Goal: Information Seeking & Learning: Check status

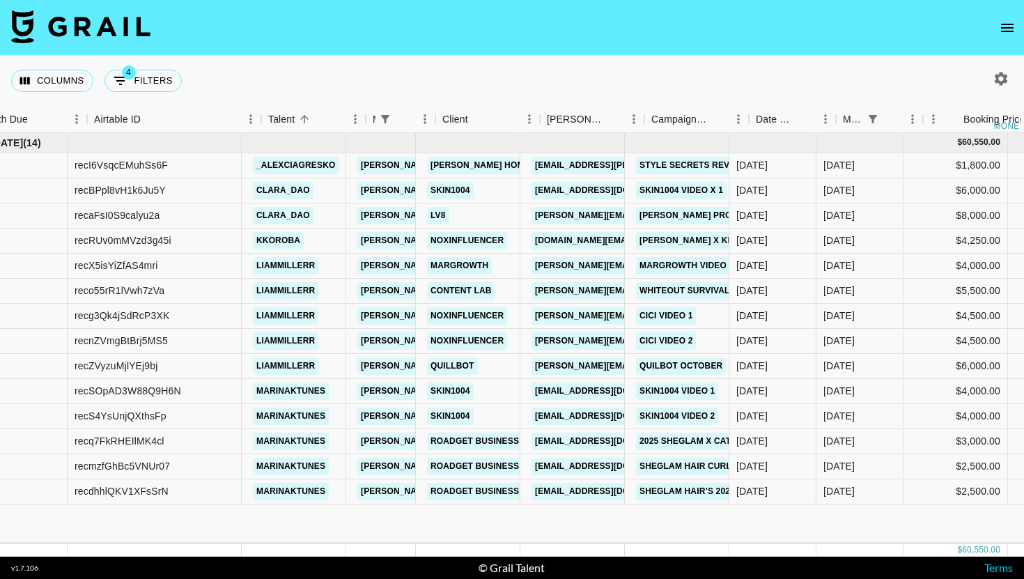
scroll to position [0, 54]
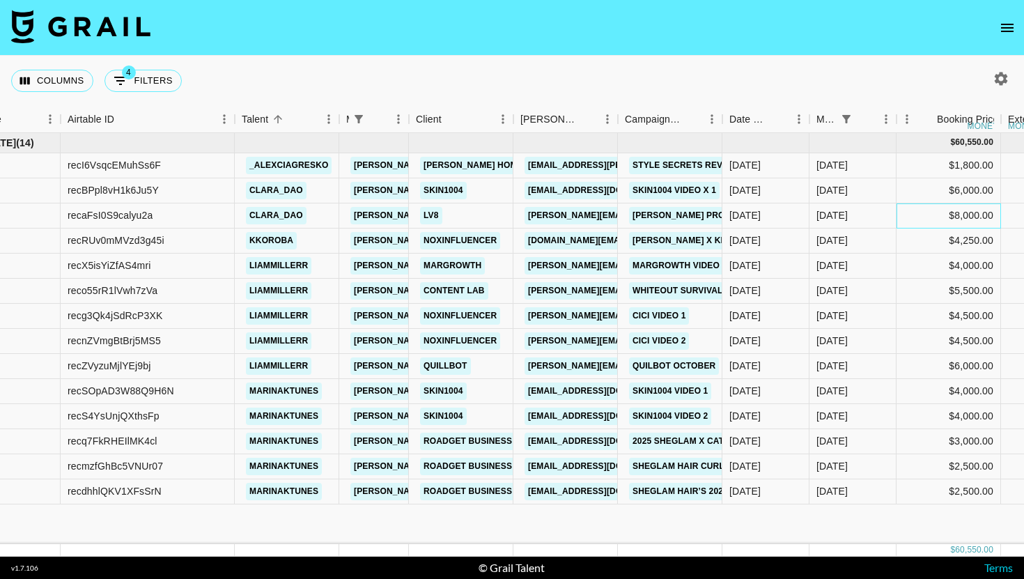
click at [968, 211] on div "$8,000.00" at bounding box center [948, 215] width 104 height 25
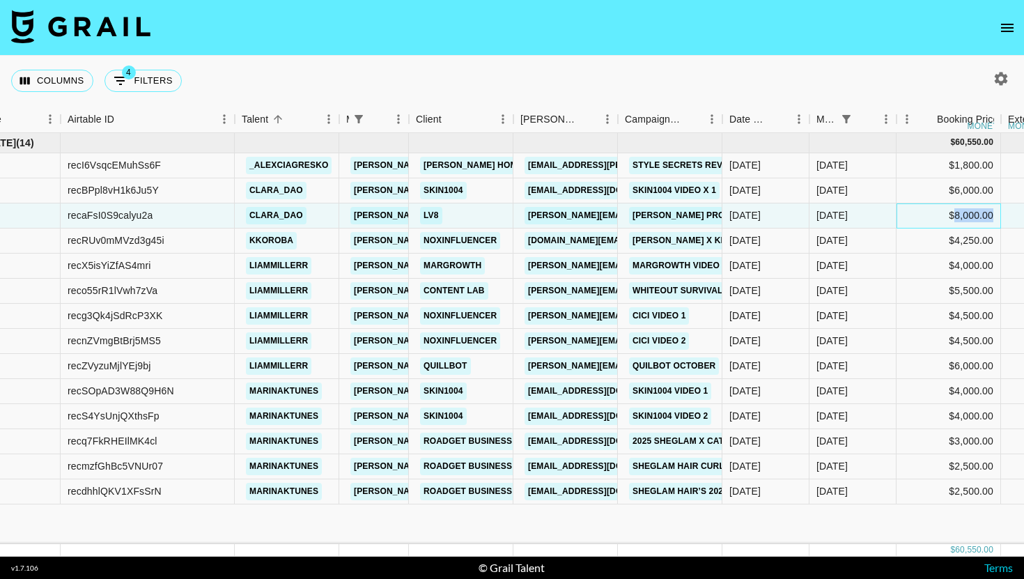
click at [968, 211] on div "$8,000.00" at bounding box center [948, 215] width 104 height 25
type input "5000"
click at [968, 211] on input "5000" at bounding box center [948, 215] width 102 height 11
click at [958, 270] on div "$4,000.00" at bounding box center [948, 266] width 104 height 25
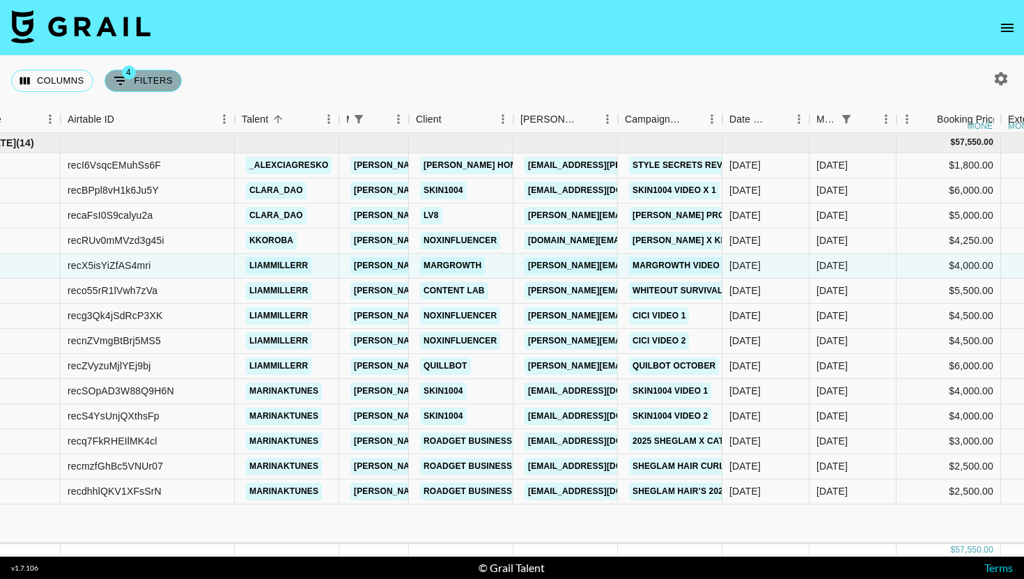
click at [166, 84] on button "4 Filters" at bounding box center [142, 81] width 77 height 22
select select "managerIds"
select select "status"
select select "not"
select select "cancelled"
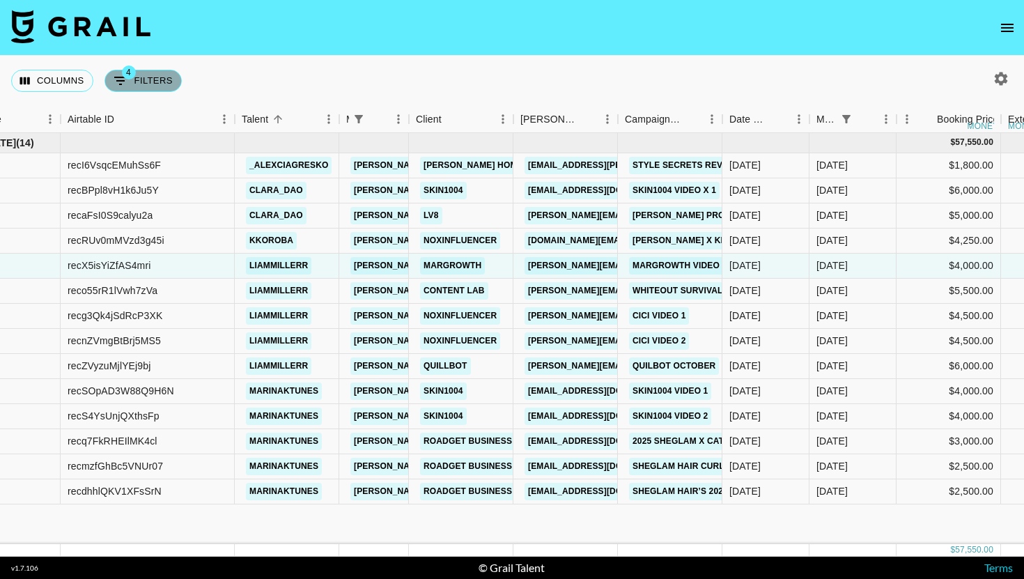
select select "status"
select select "not"
select select "declined"
select select "monthDue2"
select select "[DATE]"
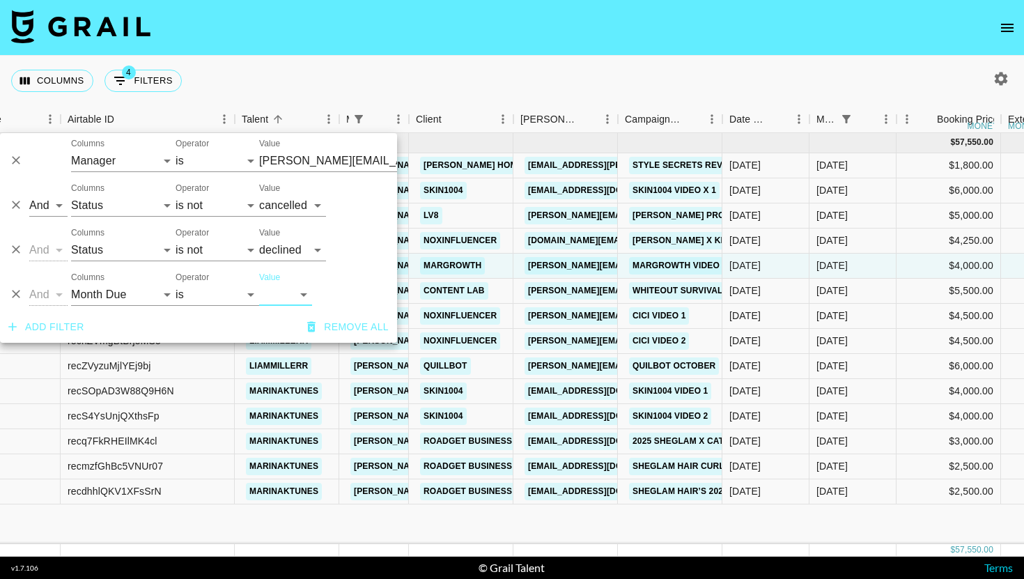
click at [210, 79] on div "Columns 4 Filters + Booking" at bounding box center [512, 81] width 1024 height 50
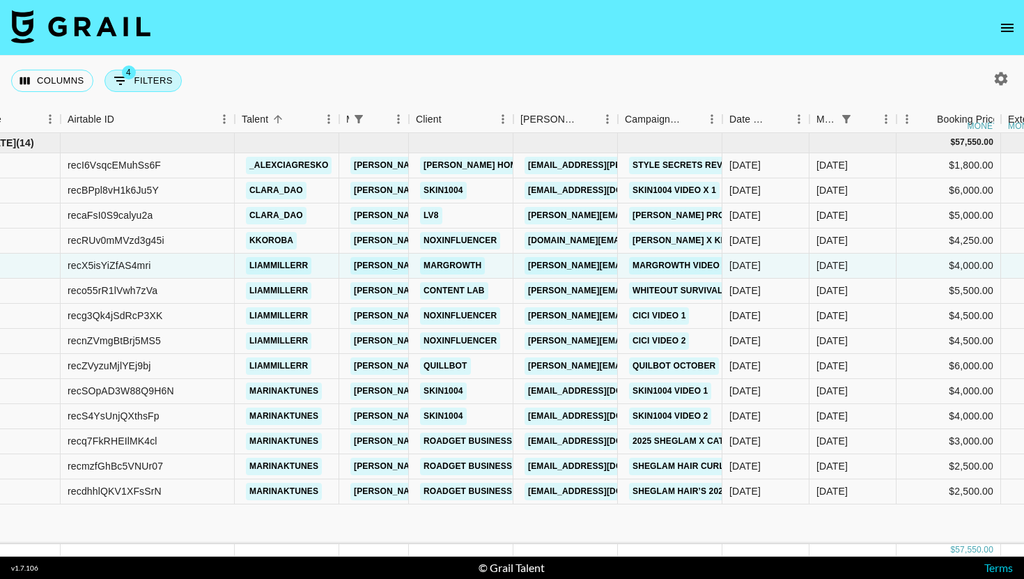
click at [157, 77] on button "4 Filters" at bounding box center [142, 81] width 77 height 22
select select "managerIds"
select select "status"
select select "not"
select select "cancelled"
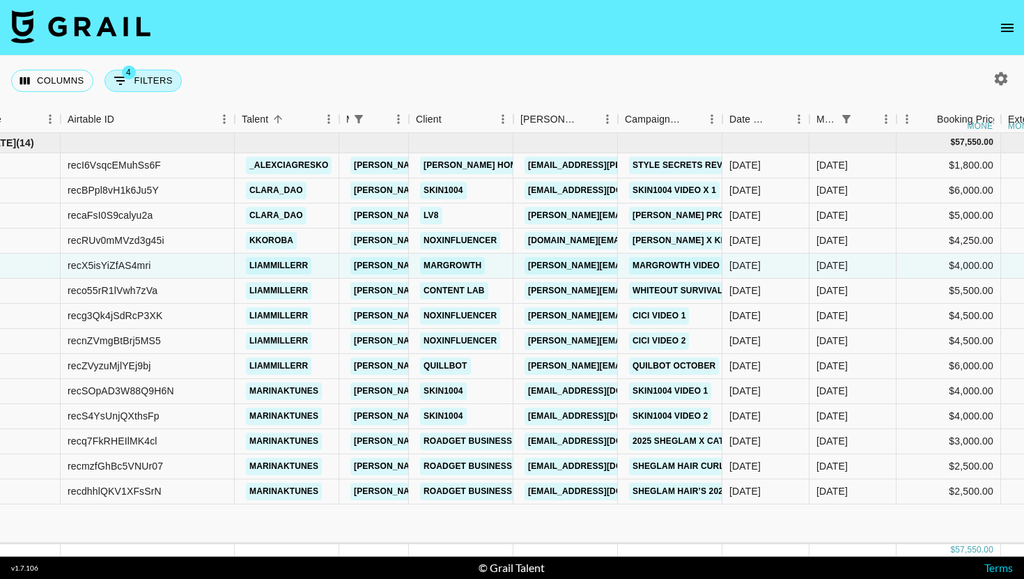
select select "status"
select select "not"
select select "declined"
select select "monthDue2"
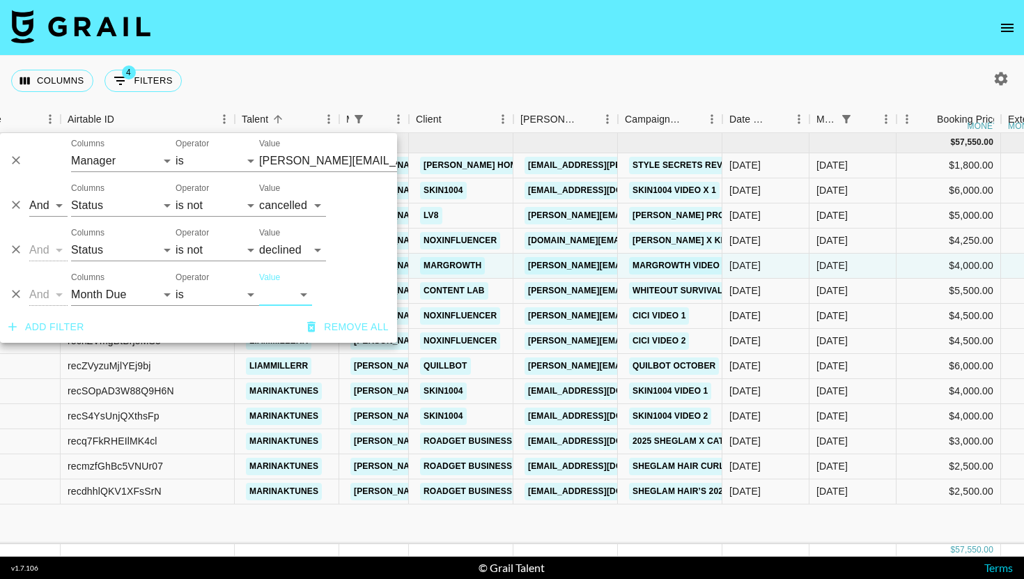
click at [308, 290] on select "[DATE] Sep '[DATE] [DATE] '[DATE] May '[DATE] Mar '[DATE] Jan '[DATE] Nov '[DAT…" at bounding box center [285, 294] width 53 height 22
select select "[DATE]"
click at [259, 283] on select "[DATE] Sep '[DATE] [DATE] '[DATE] May '[DATE] Mar '[DATE] Jan '[DATE] Nov '[DAT…" at bounding box center [285, 294] width 53 height 22
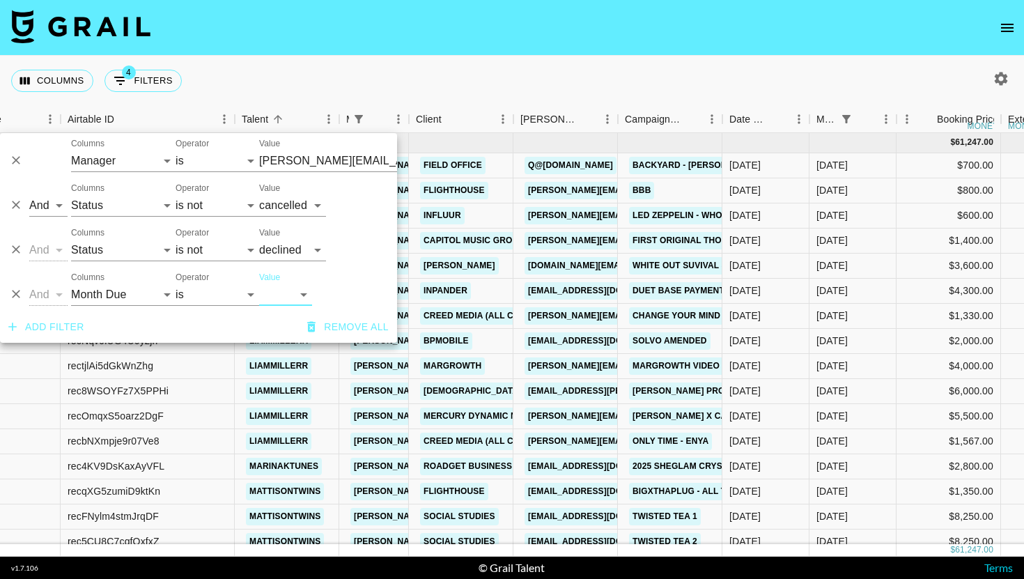
click at [607, 63] on div "Columns 4 Filters + Booking" at bounding box center [512, 81] width 1024 height 50
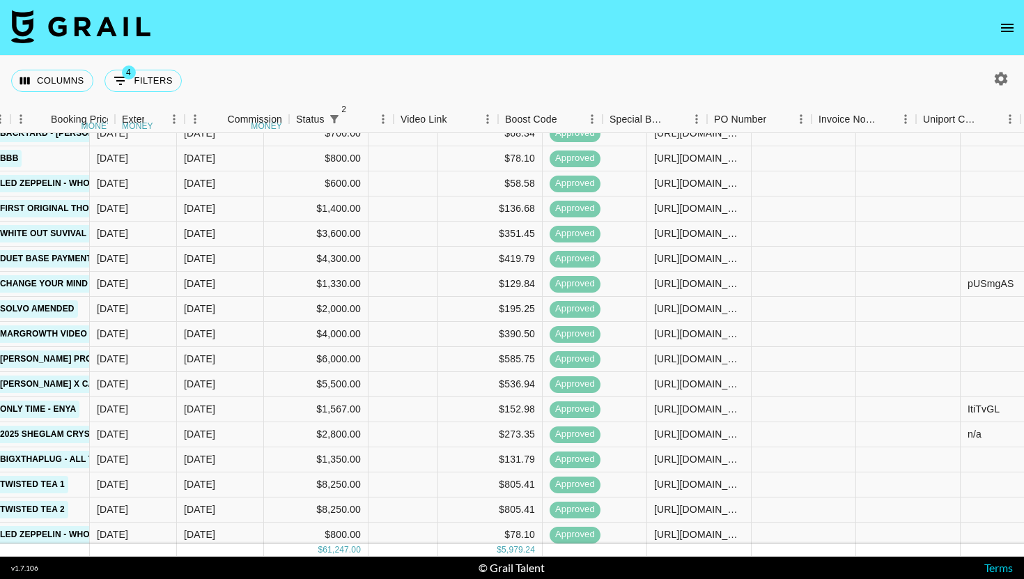
scroll to position [32, 1385]
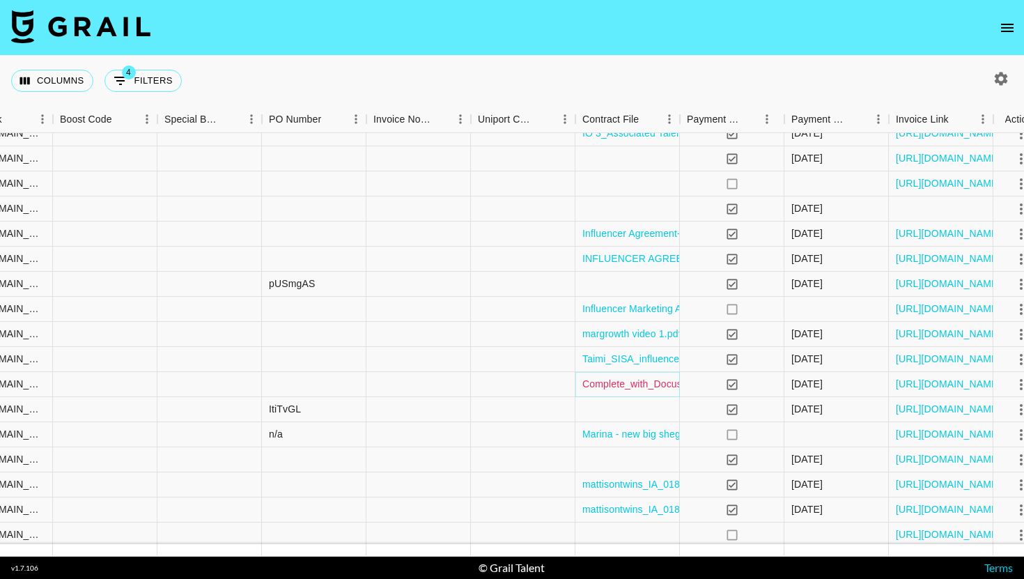
click at [634, 382] on link "Complete_with_Docusign_Campaign_Agreement_-_.pdf" at bounding box center [706, 384] width 249 height 14
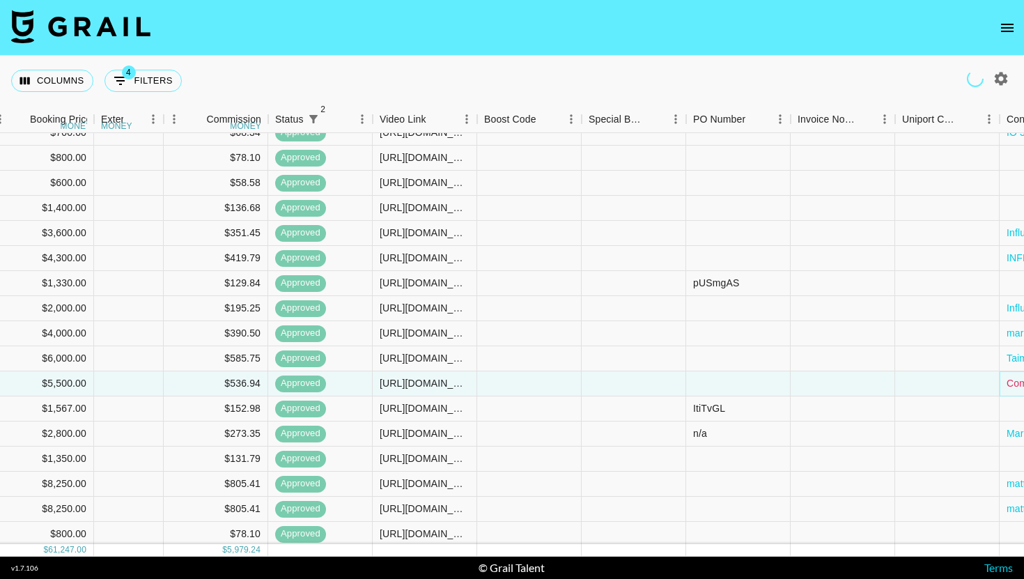
scroll to position [0, 961]
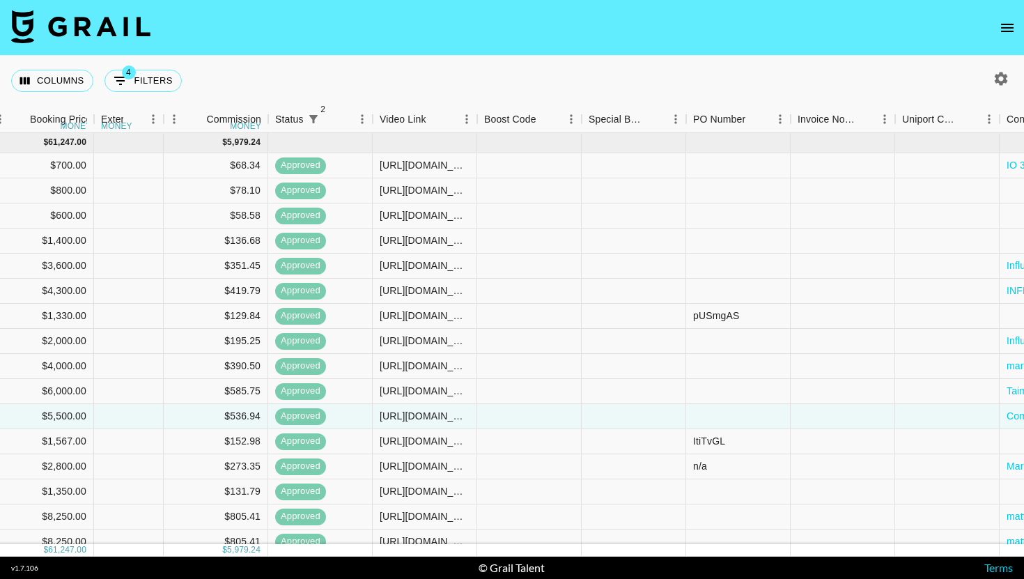
click at [143, 60] on div "Columns 4 Filters + Booking" at bounding box center [99, 81] width 176 height 50
click at [143, 71] on button "4 Filters" at bounding box center [142, 81] width 77 height 22
select select "managerIds"
select select "status"
select select "not"
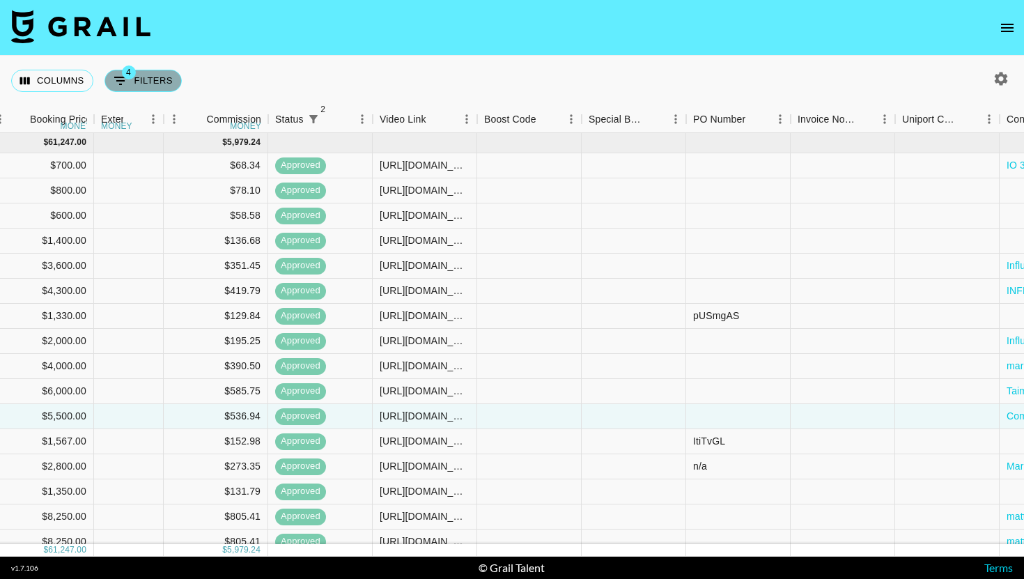
select select "cancelled"
select select "status"
select select "not"
select select "declined"
select select "monthDue2"
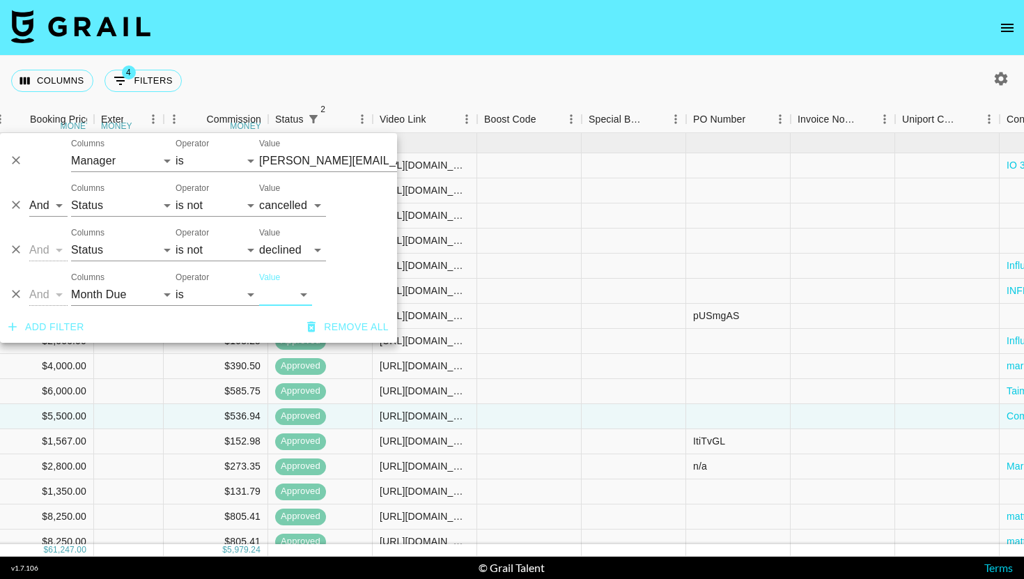
click at [282, 299] on select "[DATE] Sep '[DATE] [DATE] '[DATE] May '[DATE] Mar '[DATE] Jan '[DATE] Nov '[DAT…" at bounding box center [285, 294] width 53 height 22
select select "[DATE]"
click at [259, 283] on select "[DATE] Sep '[DATE] [DATE] '[DATE] May '[DATE] Mar '[DATE] Jan '[DATE] Nov '[DAT…" at bounding box center [285, 294] width 53 height 22
